Goal: Information Seeking & Learning: Learn about a topic

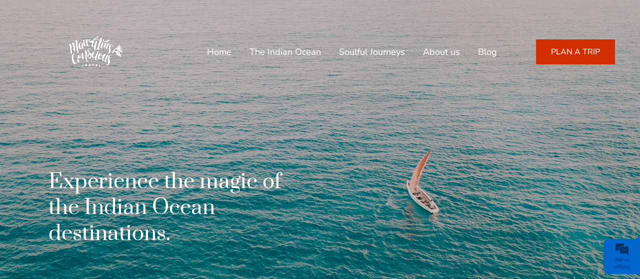
click at [443, 48] on link "About us" at bounding box center [441, 52] width 37 height 24
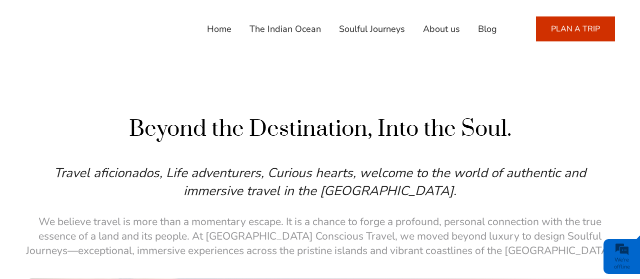
click at [273, 29] on link "The Indian Ocean" at bounding box center [284, 29] width 71 height 24
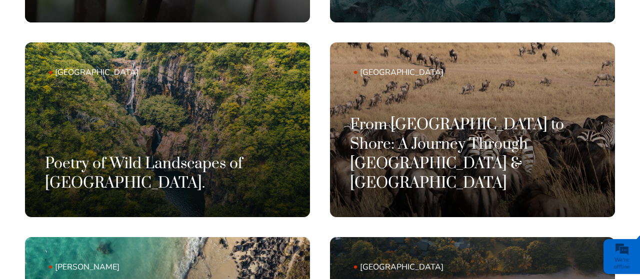
scroll to position [808, 0]
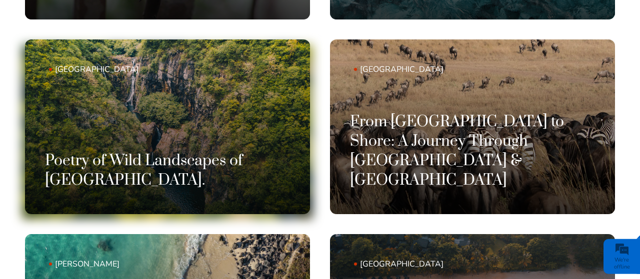
click at [177, 142] on link "[GEOGRAPHIC_DATA] Poetry of Wild Landscapes of [GEOGRAPHIC_DATA]." at bounding box center [167, 126] width 285 height 175
